Goal: Information Seeking & Learning: Stay updated

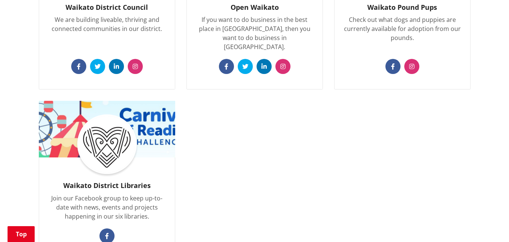
scroll to position [603, 0]
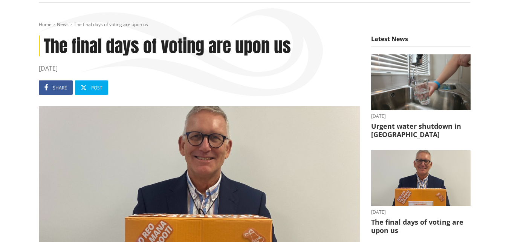
scroll to position [75, 0]
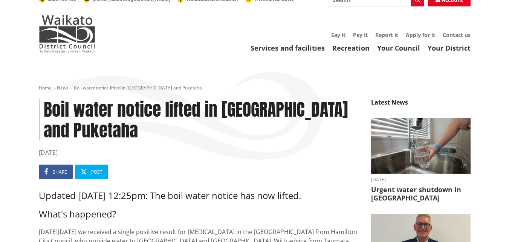
scroll to position [38, 0]
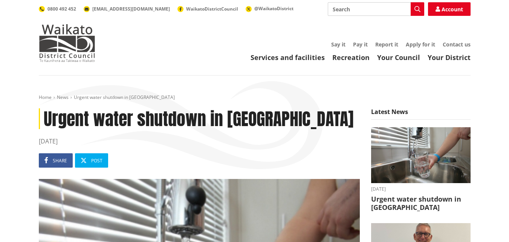
click at [133, 124] on h1 "Urgent water shutdown in [GEOGRAPHIC_DATA]" at bounding box center [199, 118] width 321 height 21
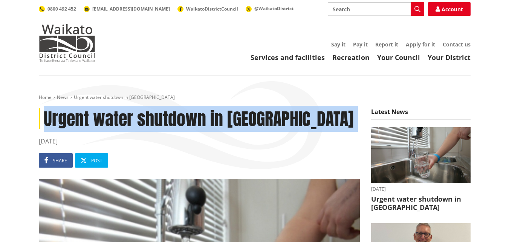
click at [133, 124] on h1 "Urgent water shutdown in [GEOGRAPHIC_DATA]" at bounding box center [199, 118] width 321 height 21
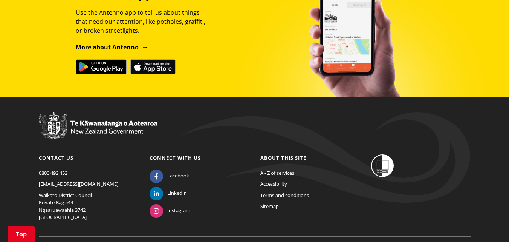
scroll to position [767, 0]
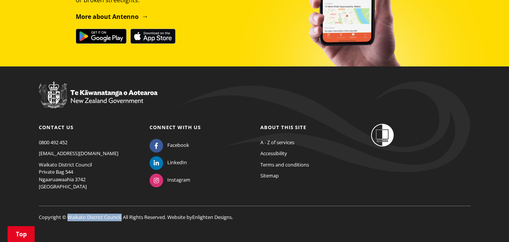
drag, startPoint x: 68, startPoint y: 206, endPoint x: 123, endPoint y: 208, distance: 54.7
click at [123, 208] on p "Copyright © Waikato District Council. All Rights Reserved. Website by Enlighten…" at bounding box center [255, 213] width 432 height 15
copy p "Waikato District Council."
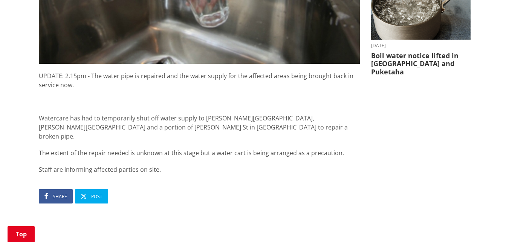
scroll to position [390, 0]
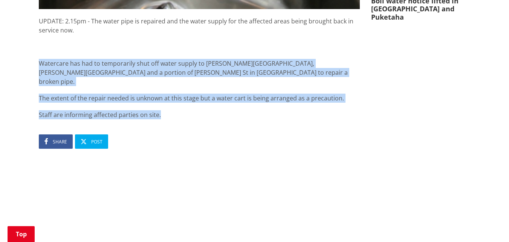
drag, startPoint x: 37, startPoint y: 61, endPoint x: 191, endPoint y: 105, distance: 159.9
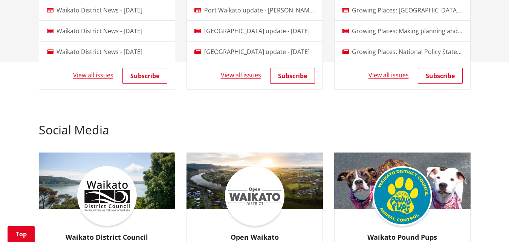
scroll to position [603, 0]
